Goal: Task Accomplishment & Management: Manage account settings

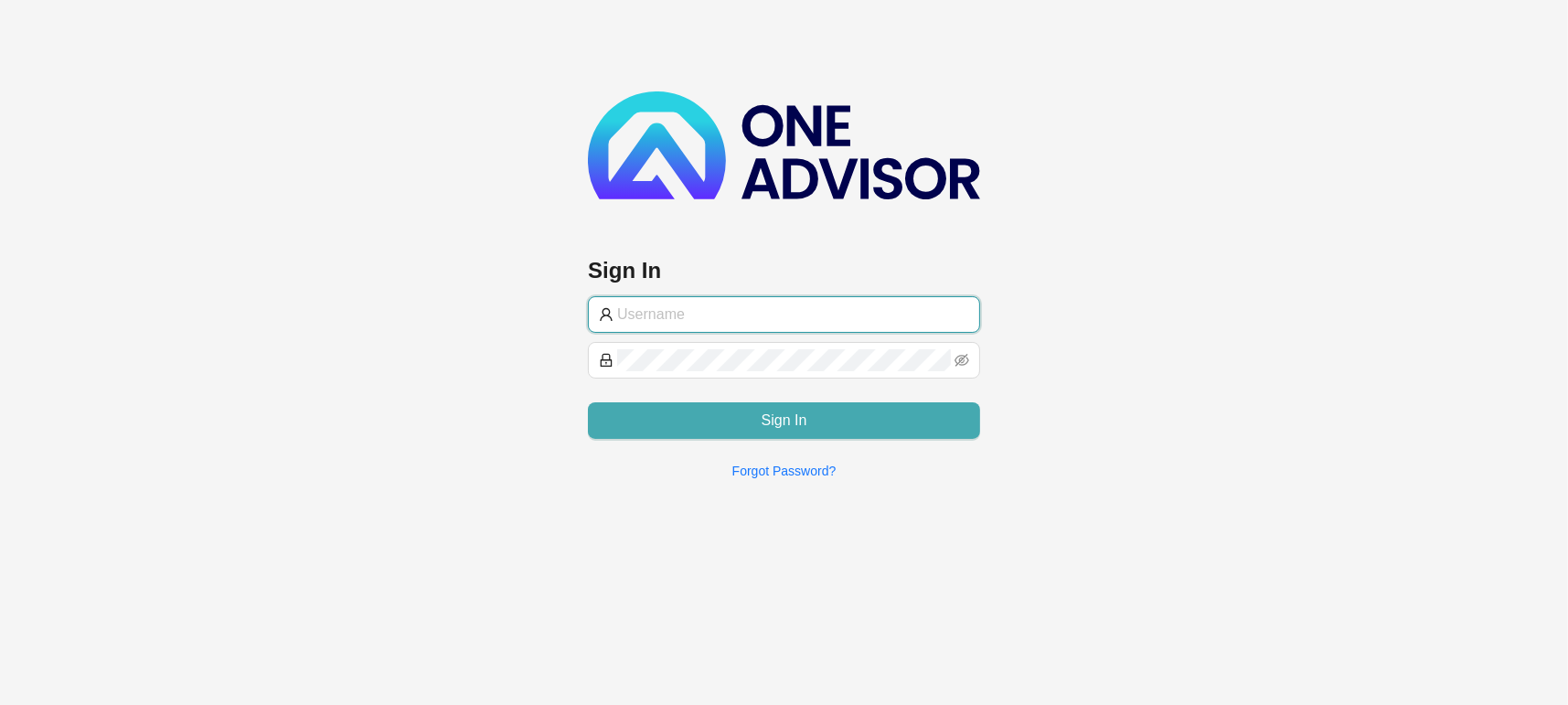
type input "[EMAIL_ADDRESS][DOMAIN_NAME]"
click at [818, 418] on button "Sign In" at bounding box center [784, 420] width 393 height 37
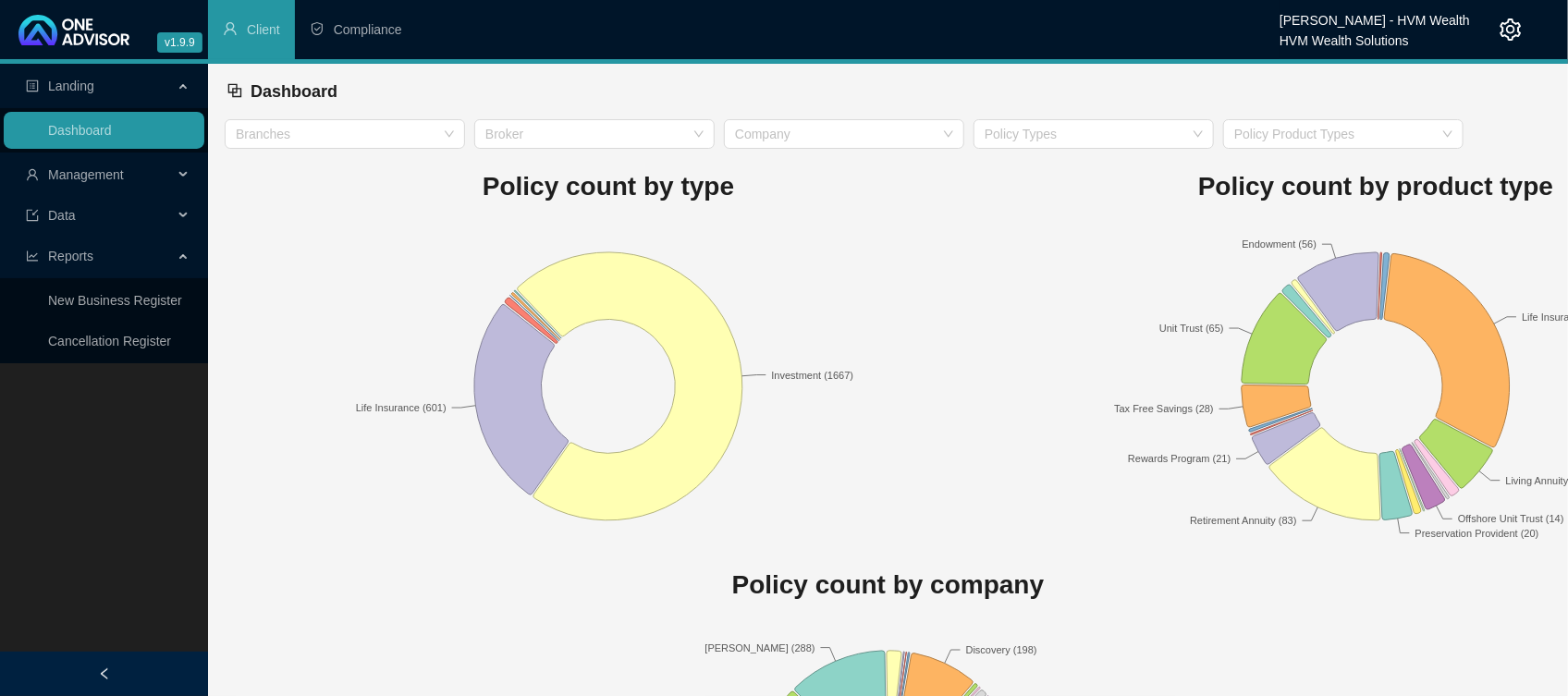
click at [133, 163] on span "Management" at bounding box center [99, 175] width 147 height 37
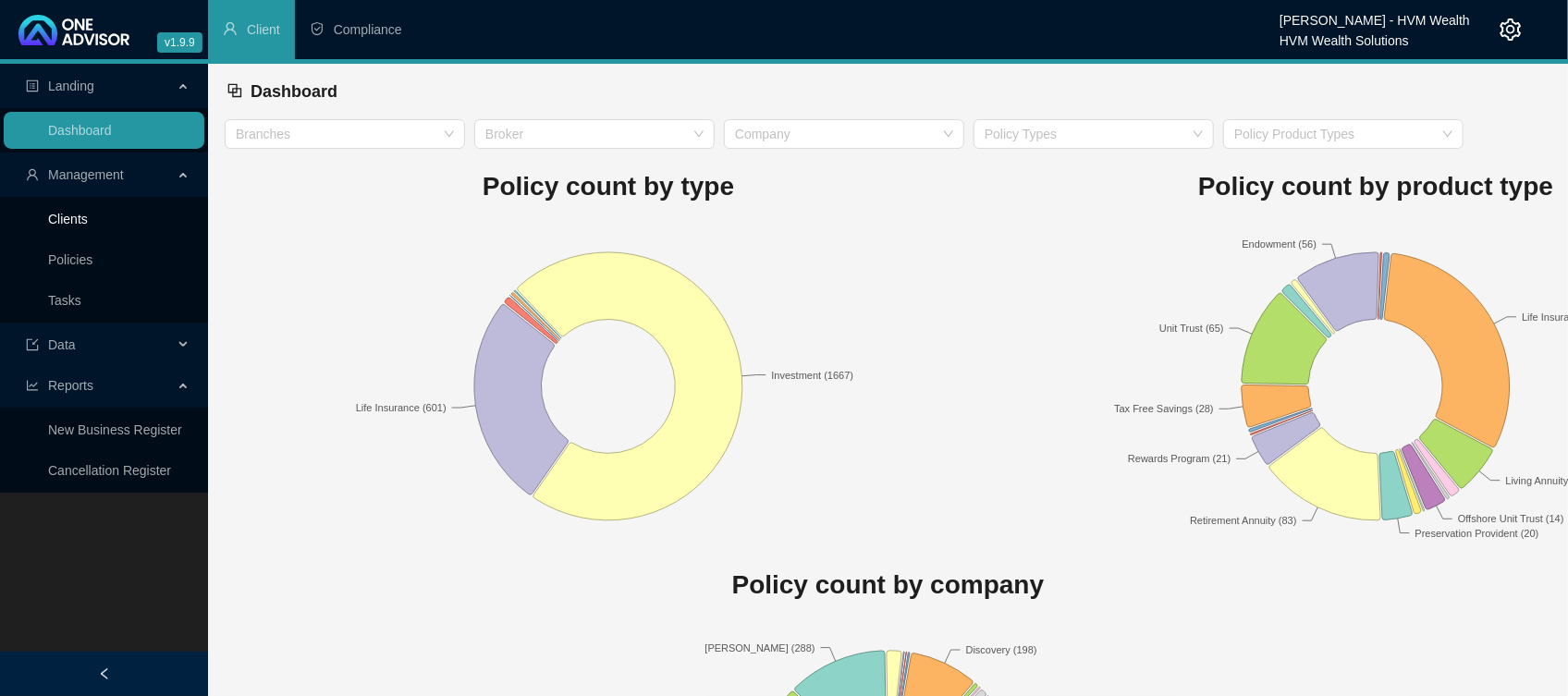
click at [0, 234] on ul "Clients Policies Tasks" at bounding box center [104, 260] width 208 height 126
click at [86, 221] on link "Clients" at bounding box center [67, 220] width 40 height 15
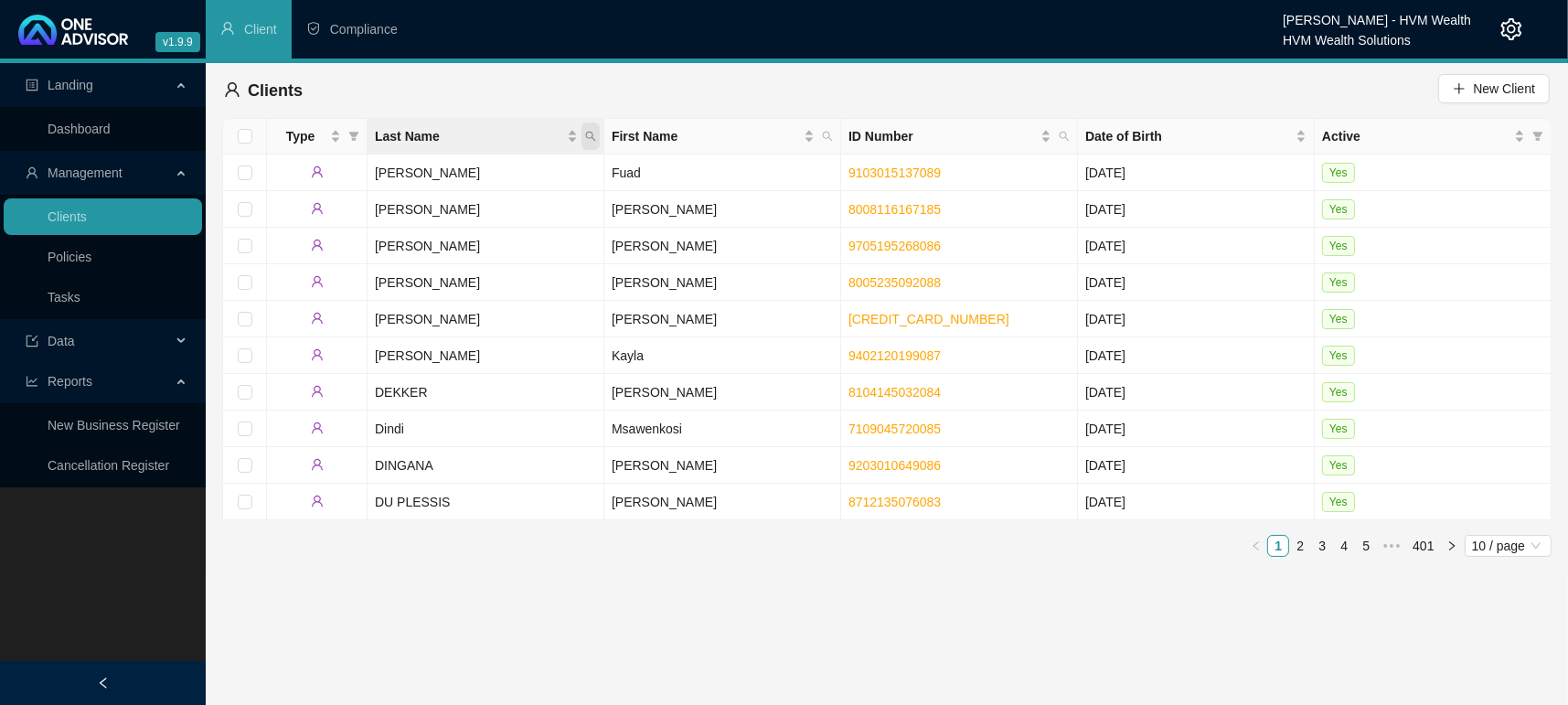
click at [594, 133] on icon "search" at bounding box center [590, 137] width 11 height 11
type input "bUITENDAG"
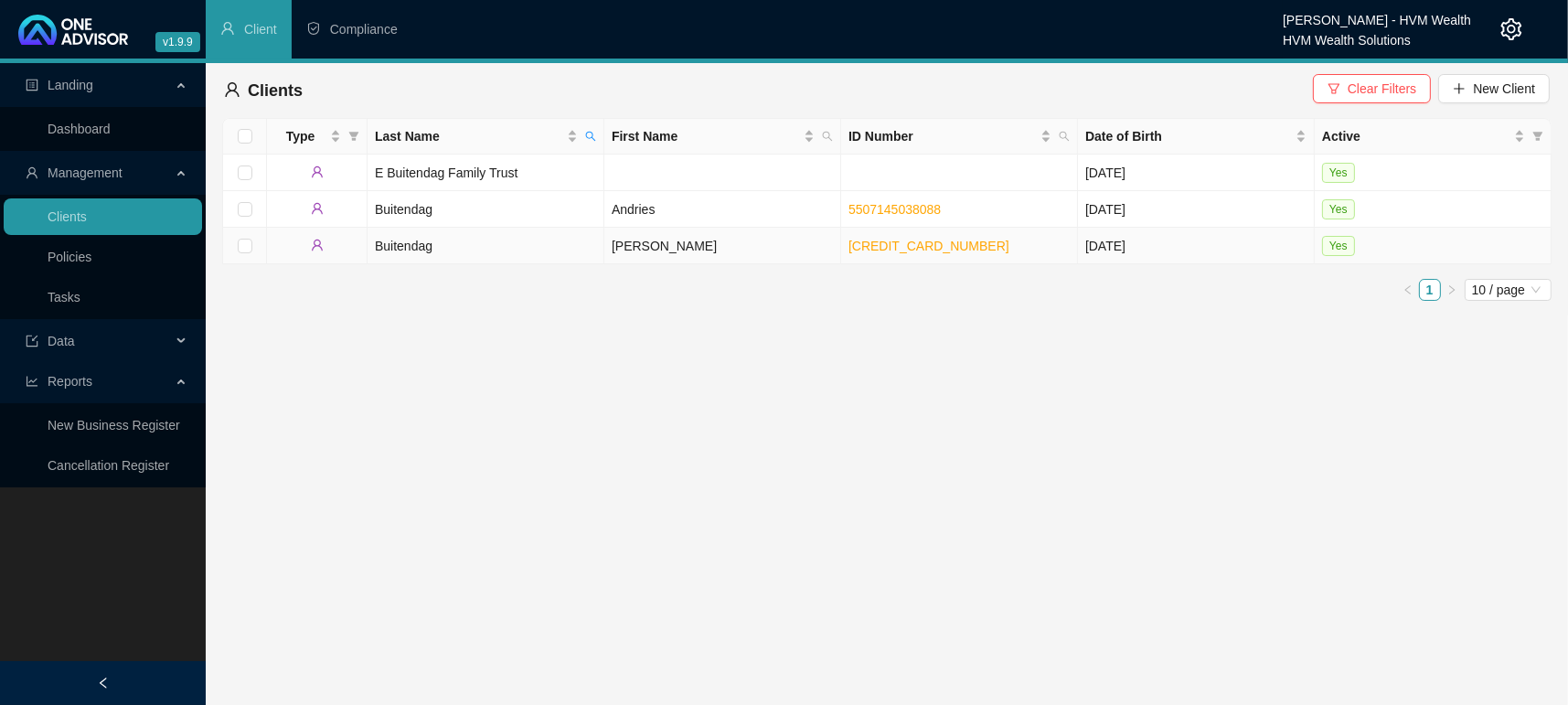
click at [399, 246] on td "Buitendag" at bounding box center [486, 246] width 237 height 37
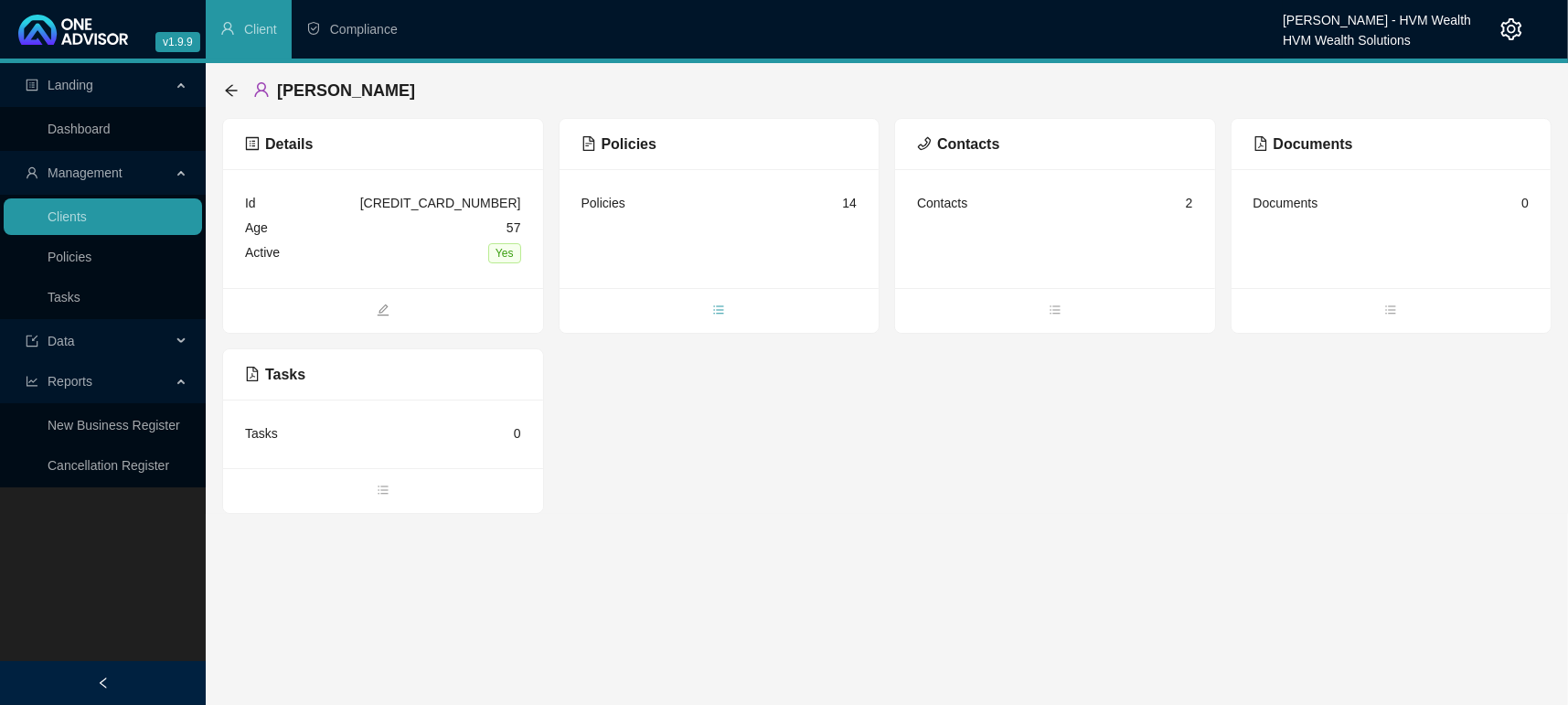
click at [730, 308] on span "bars" at bounding box center [720, 312] width 320 height 20
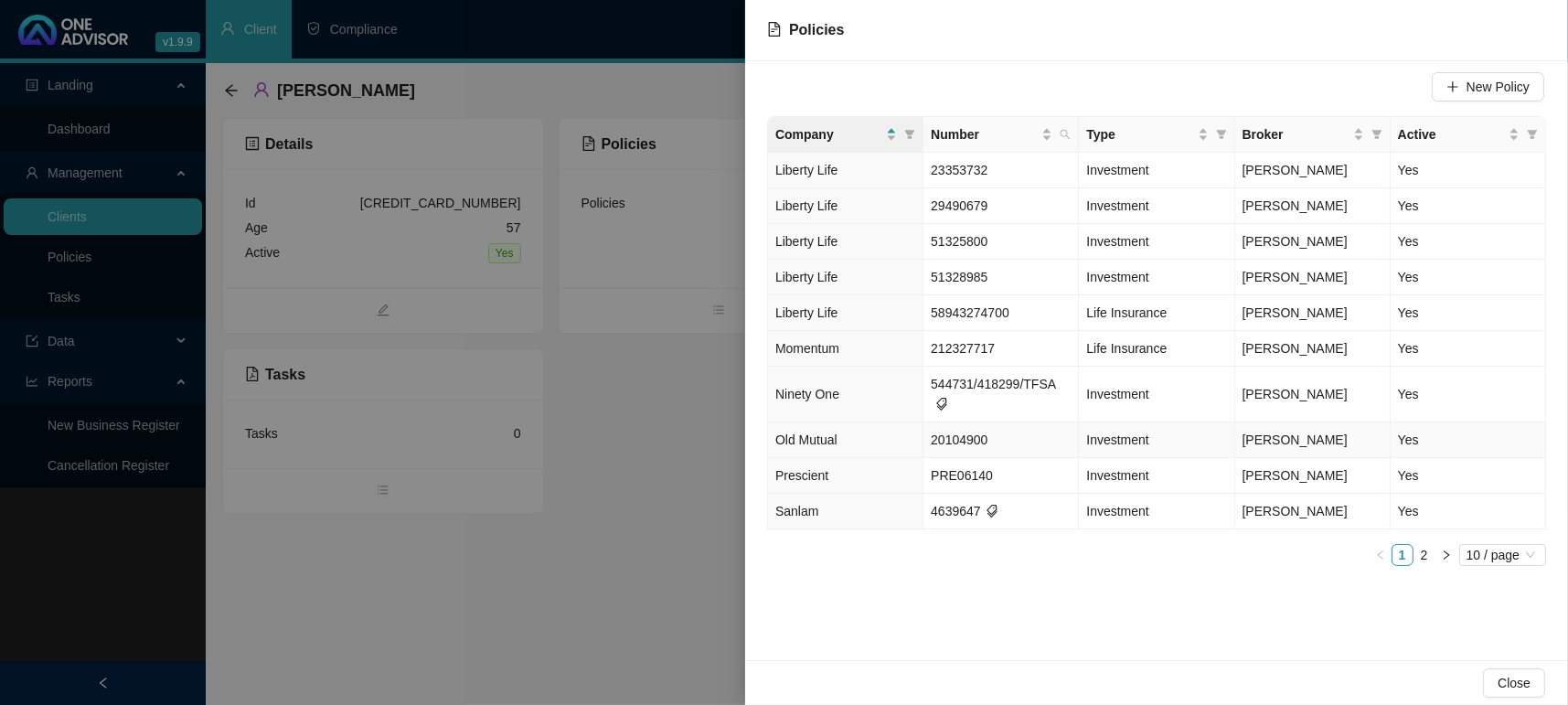
click at [800, 432] on span "Old Mutual" at bounding box center [806, 440] width 62 height 15
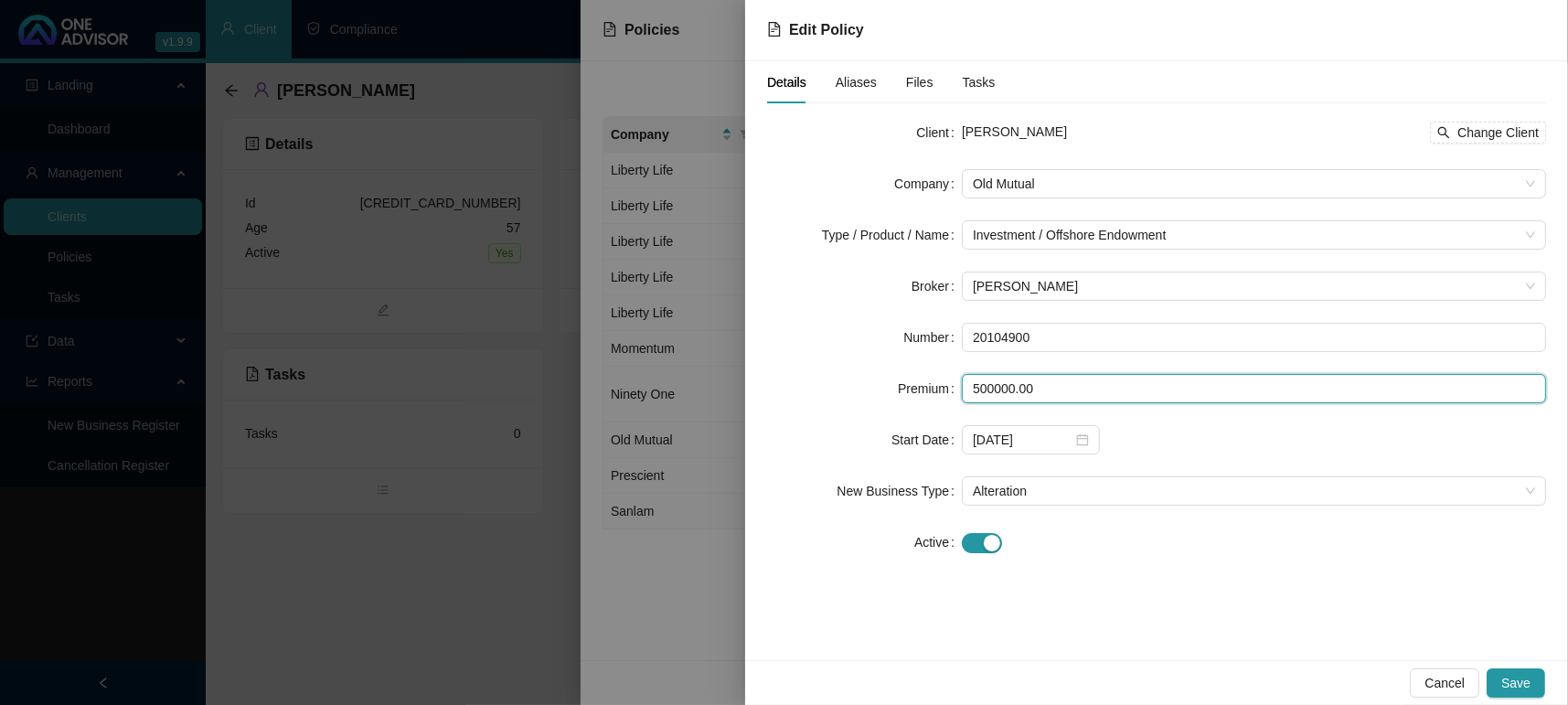
drag, startPoint x: 1096, startPoint y: 387, endPoint x: 429, endPoint y: 407, distance: 667.3
click at [435, 408] on div "Edit Policy Details Aliases Files Tasks Client [PERSON_NAME] Change Client Comp…" at bounding box center [784, 352] width 1568 height 705
type input "400000"
click at [1085, 444] on icon "close-circle" at bounding box center [1083, 440] width 13 height 13
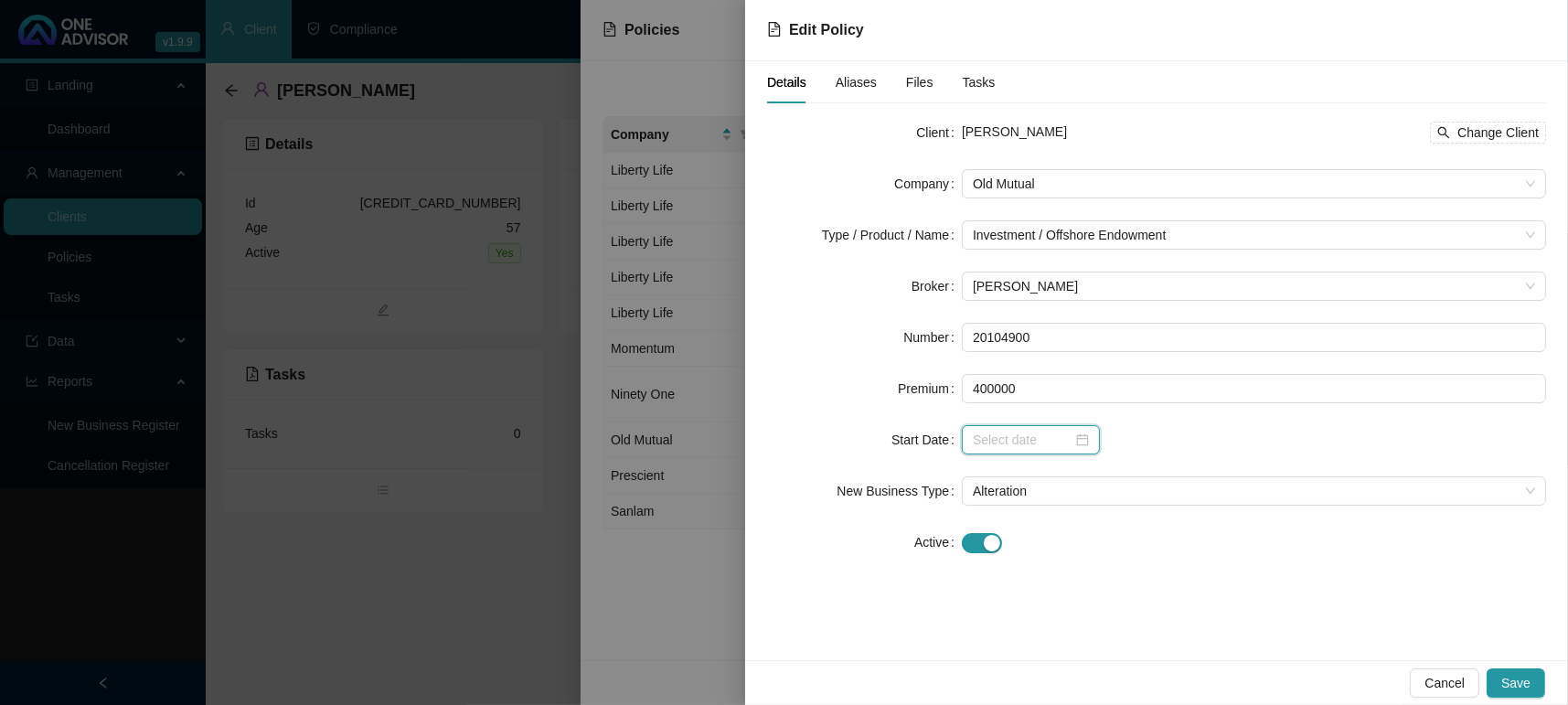
type input "400000.00"
click at [1001, 437] on input at bounding box center [1023, 440] width 100 height 20
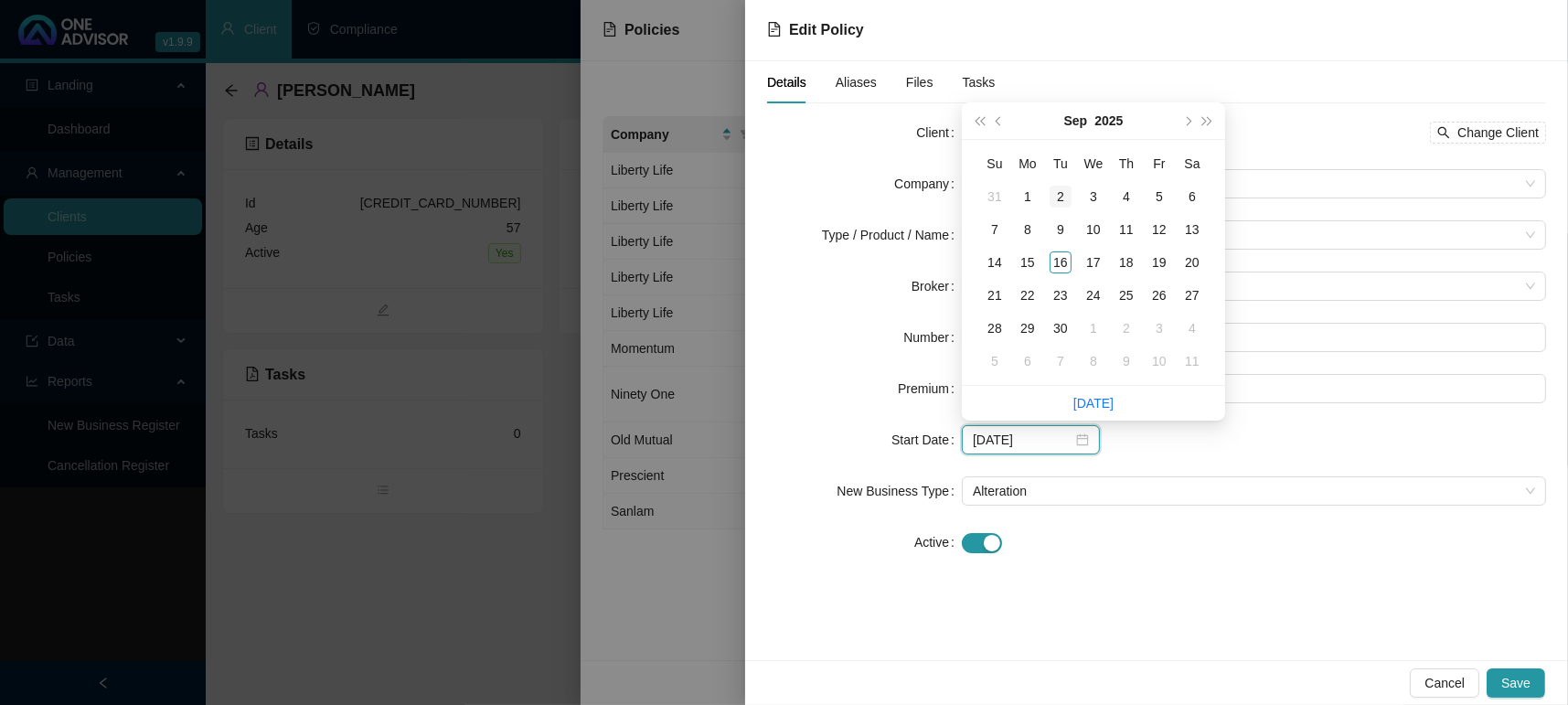
type input "[DATE]"
click at [1066, 263] on div "16" at bounding box center [1061, 262] width 22 height 22
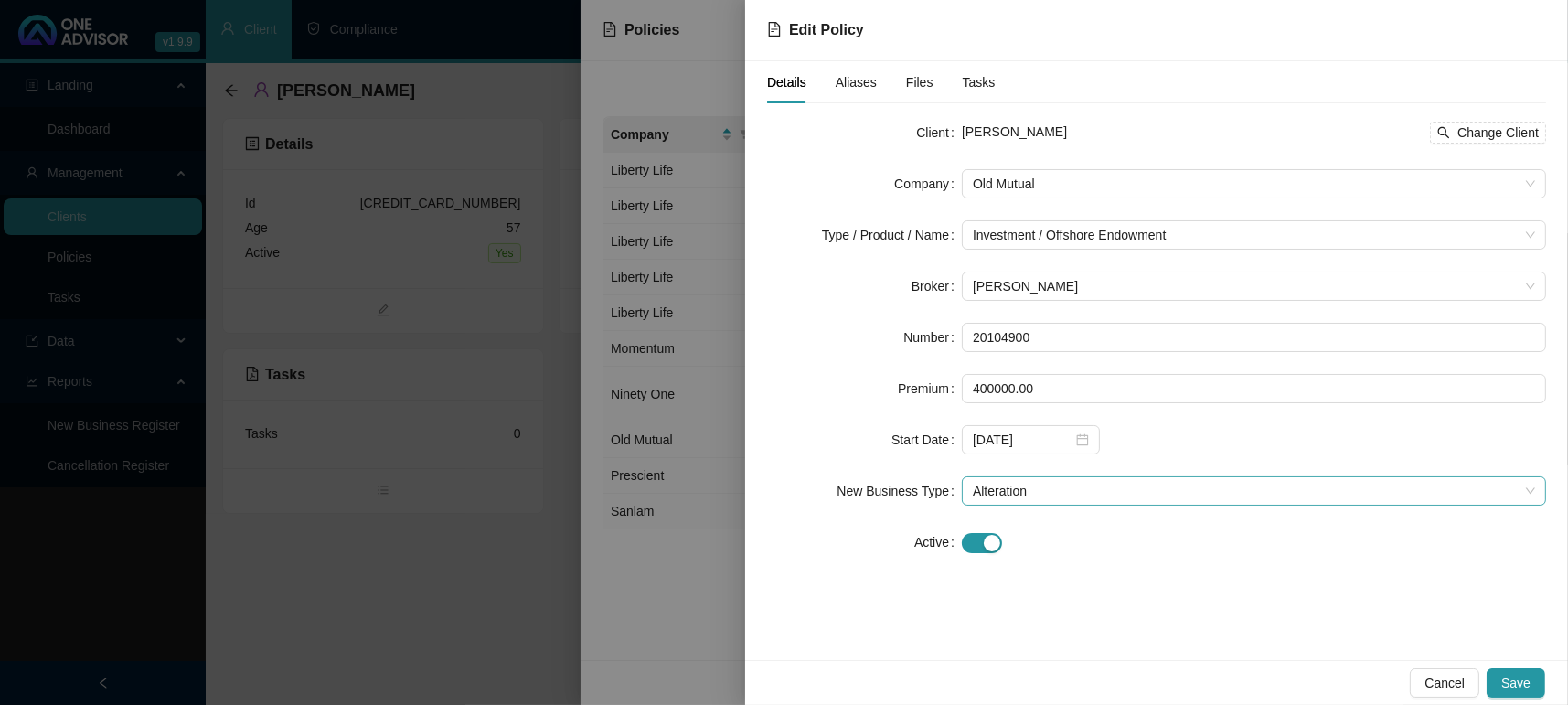
click at [1094, 497] on span "Alteration" at bounding box center [1254, 492] width 563 height 28
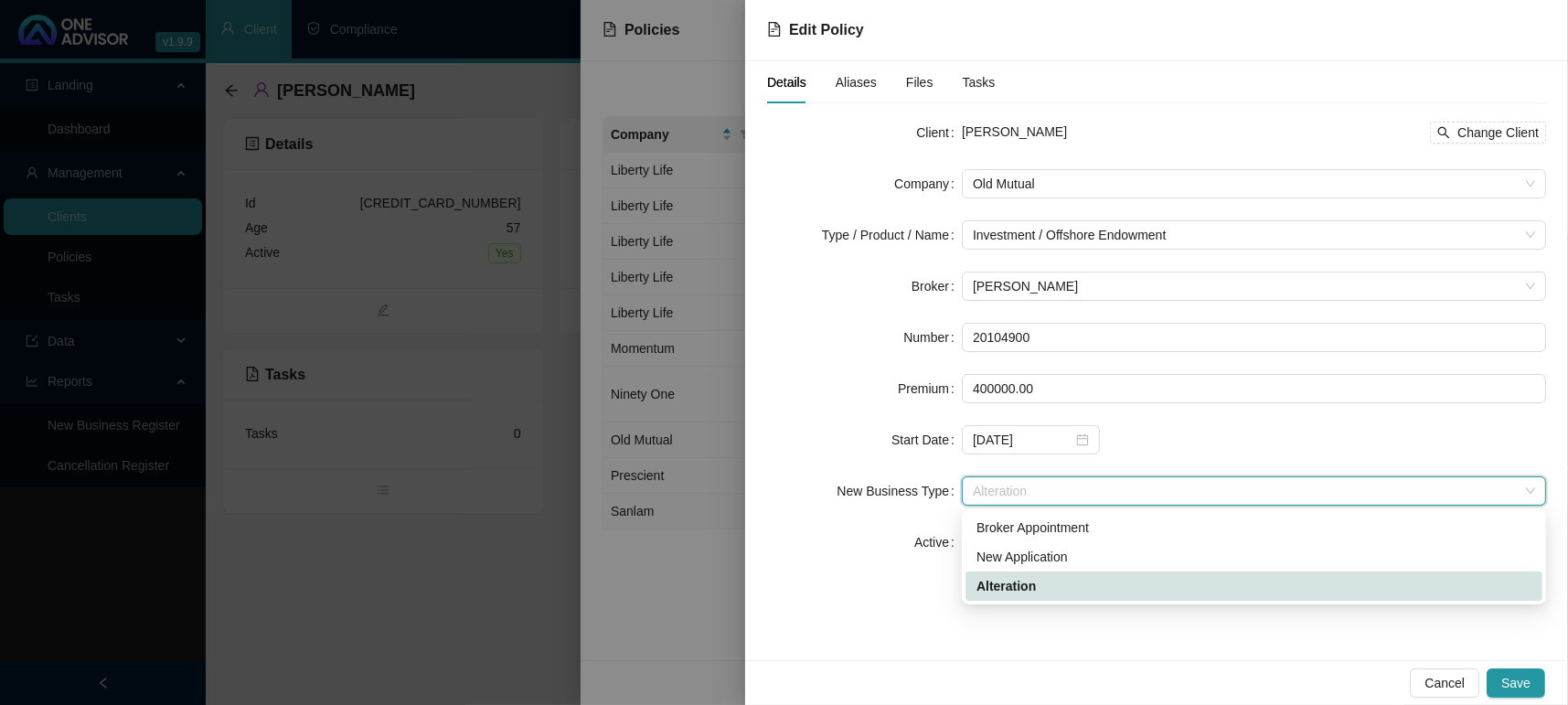
click at [1035, 577] on div "Alteration" at bounding box center [1254, 586] width 555 height 20
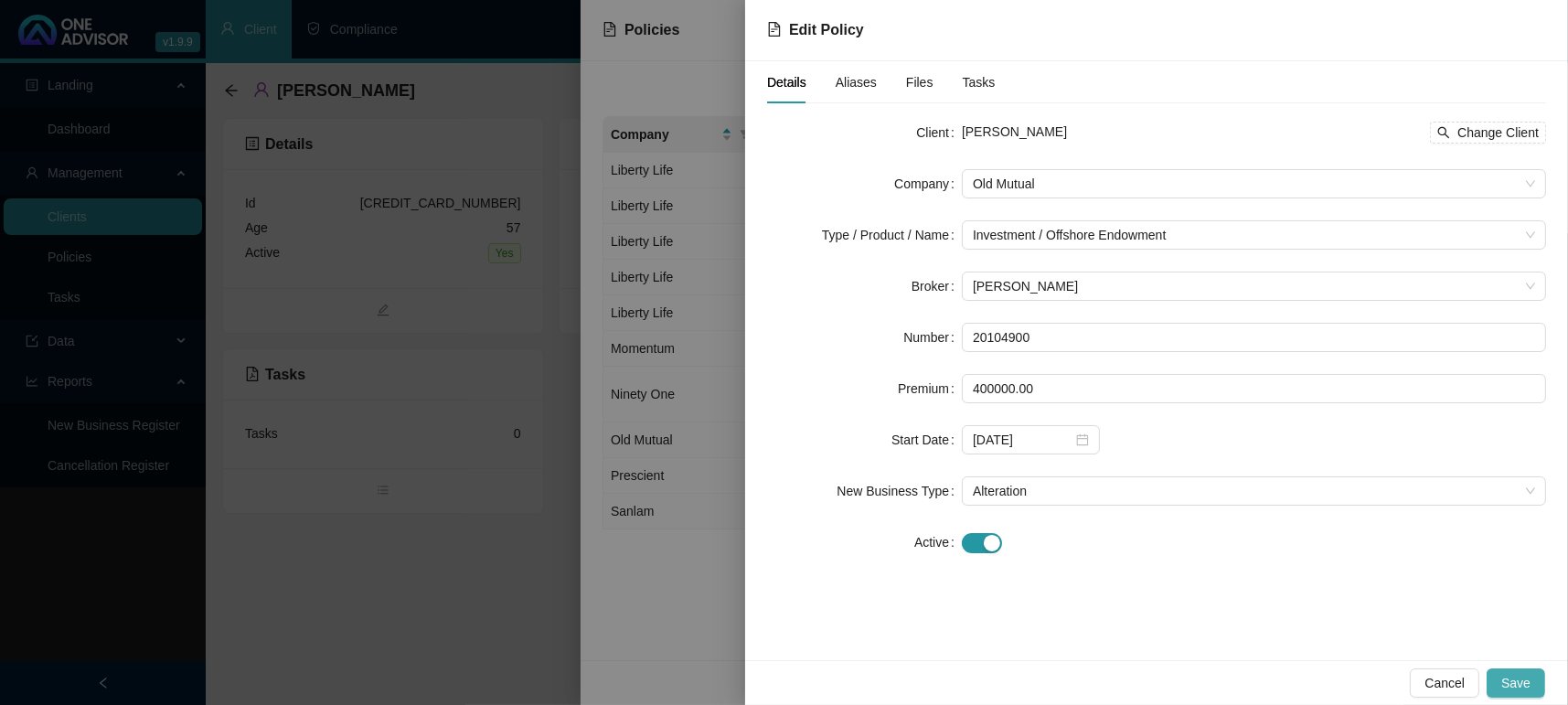
click at [1501, 681] on button "Save" at bounding box center [1515, 683] width 58 height 30
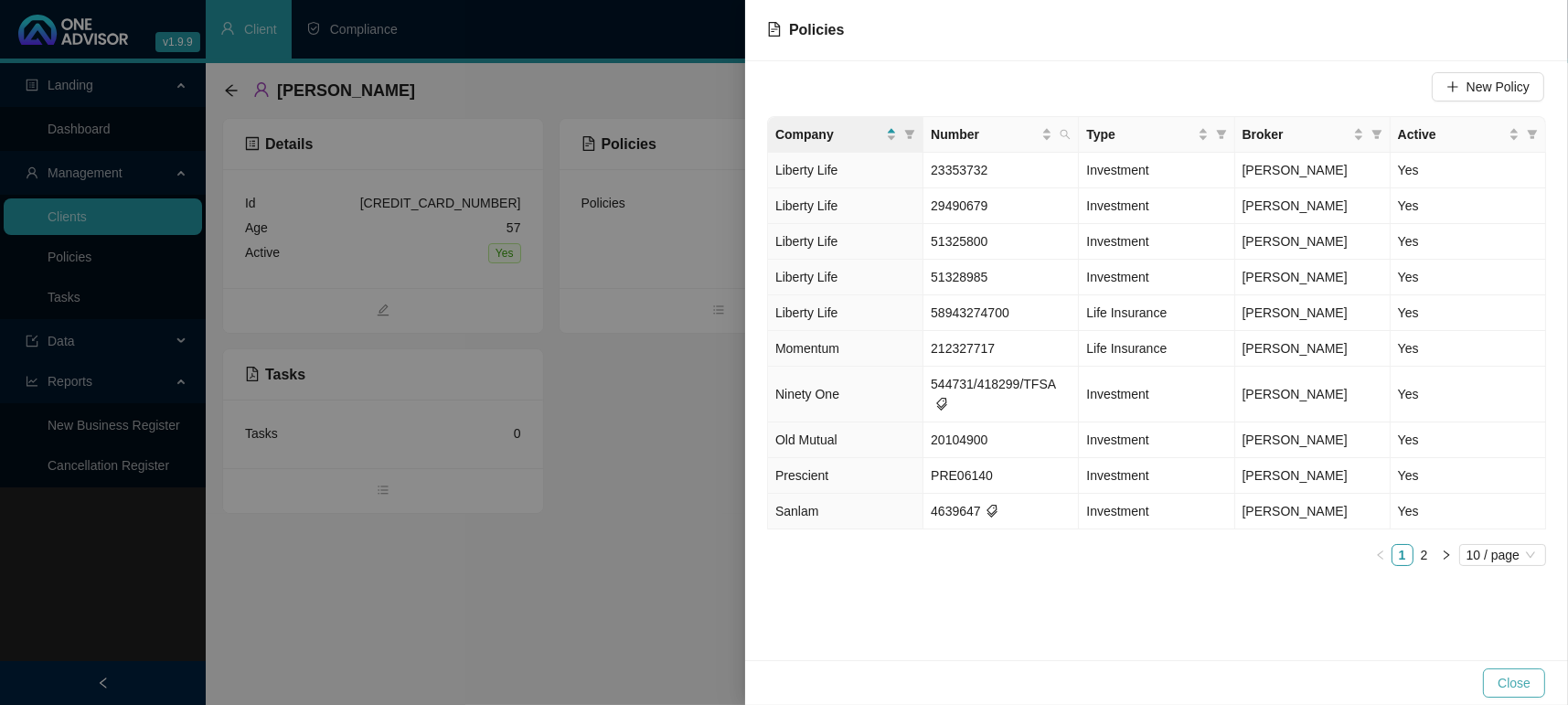
click at [1503, 682] on span "Close" at bounding box center [1514, 683] width 33 height 20
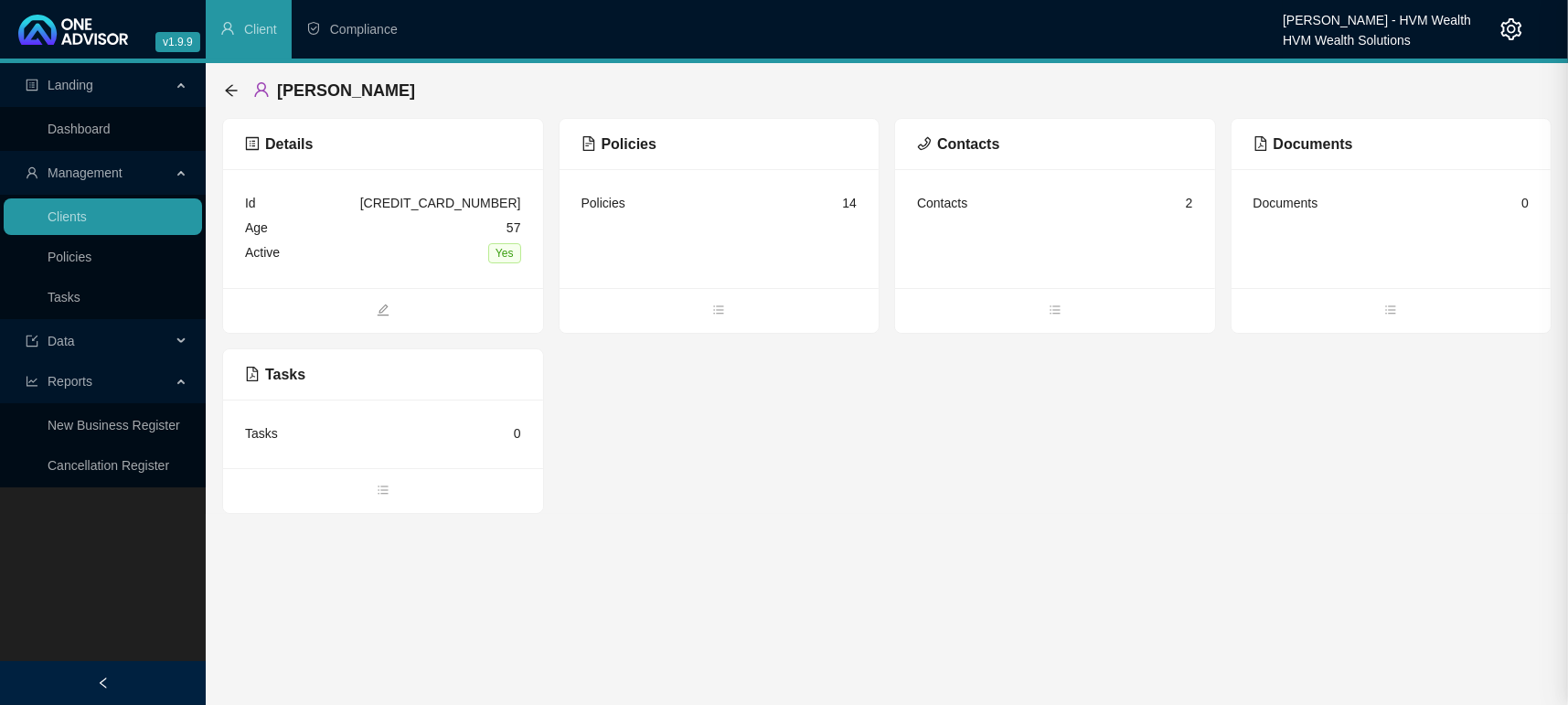
click at [536, 657] on main "Landing Dashboard Management Clients Policies Tasks Data Reports New Business R…" at bounding box center [784, 383] width 1568 height 642
click at [111, 122] on link "Dashboard" at bounding box center [79, 129] width 63 height 15
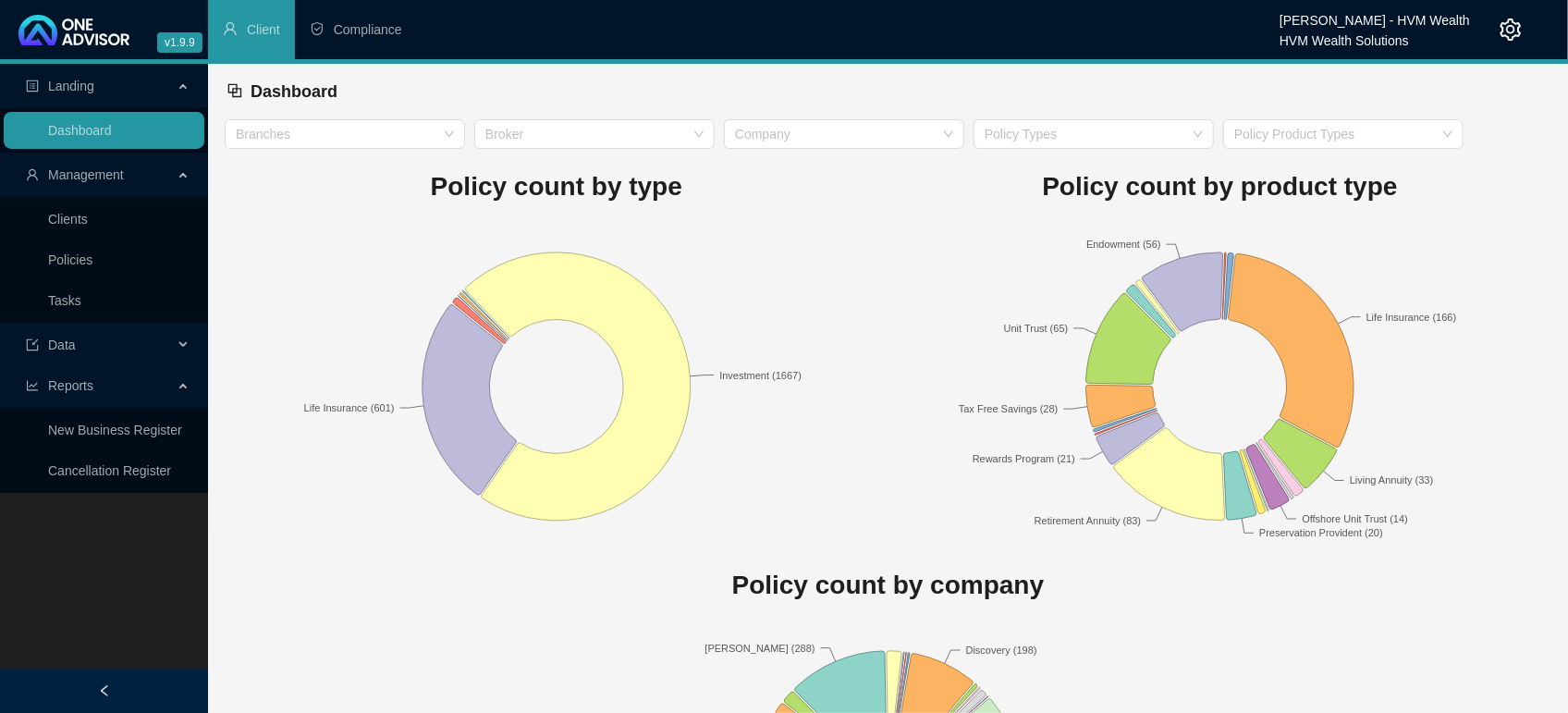
click at [777, 247] on rect at bounding box center [556, 386] width 664 height 323
click at [838, 215] on div "Policy count by type Investment (1667) Life Insurance (601)" at bounding box center [556, 348] width 664 height 399
